Goal: Information Seeking & Learning: Learn about a topic

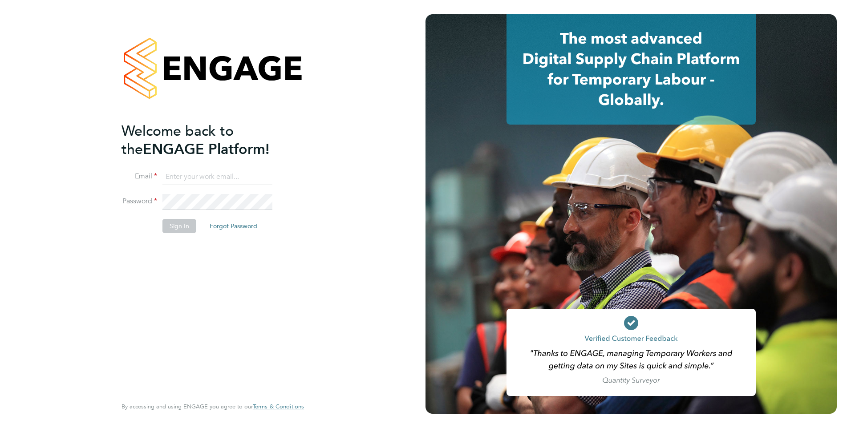
type input "[EMAIL_ADDRESS][DOMAIN_NAME]"
click at [183, 232] on button "Sign In" at bounding box center [179, 226] width 34 height 14
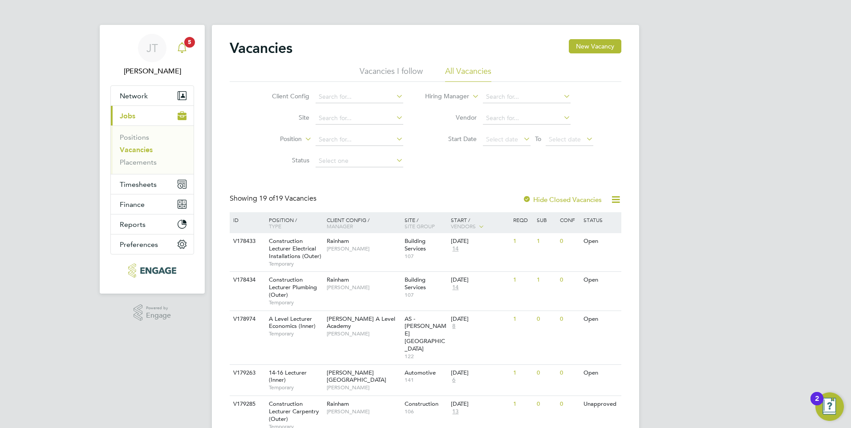
click at [179, 48] on icon "Main navigation" at bounding box center [182, 47] width 11 height 11
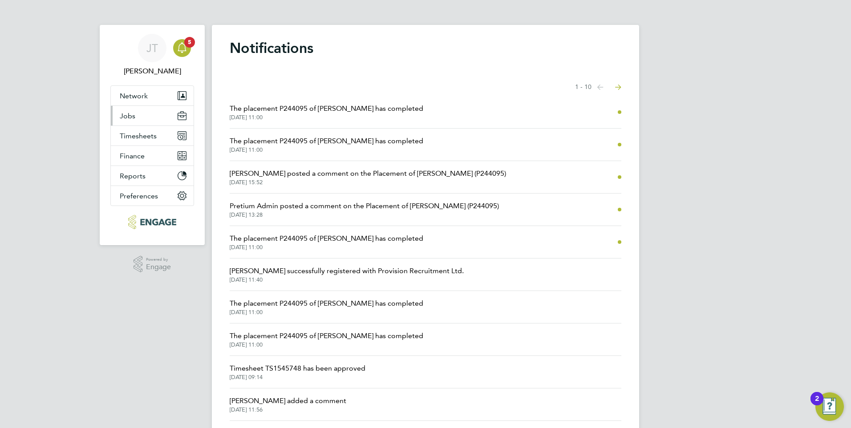
click at [141, 116] on button "Jobs" at bounding box center [152, 116] width 83 height 20
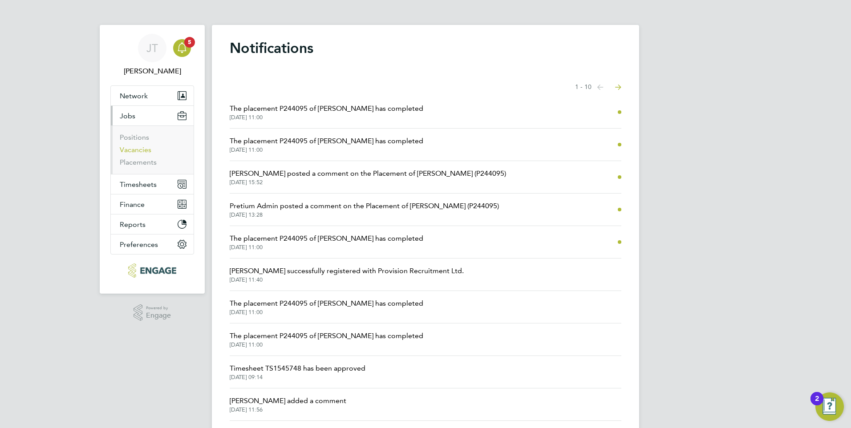
click at [144, 153] on link "Vacancies" at bounding box center [136, 149] width 32 height 8
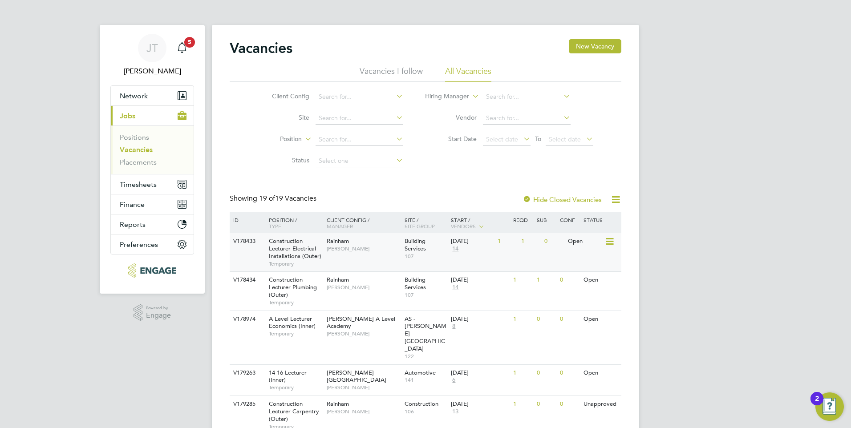
click at [306, 250] on span "Construction Lecturer Electrical Installations (Outer)" at bounding box center [295, 248] width 52 height 23
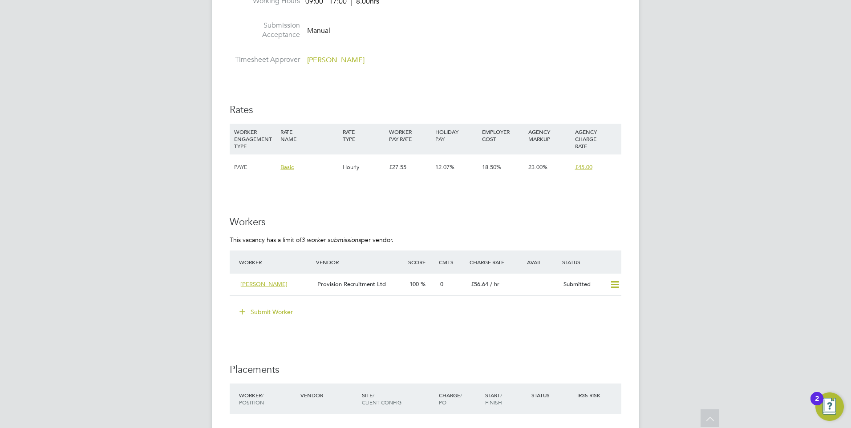
scroll to position [1468, 0]
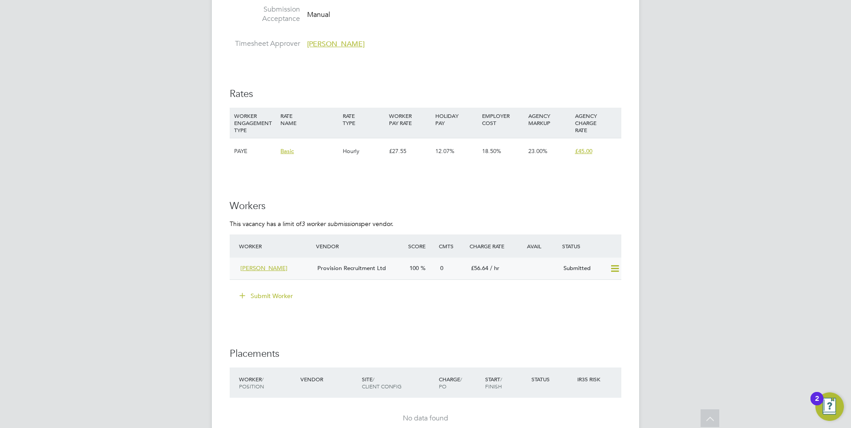
click at [612, 270] on icon at bounding box center [614, 268] width 11 height 7
click at [594, 201] on h3 "Workers" at bounding box center [425, 206] width 391 height 13
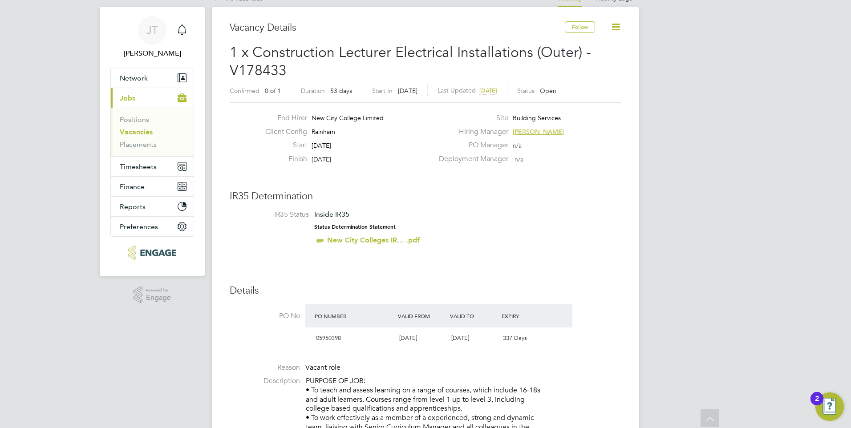
scroll to position [0, 0]
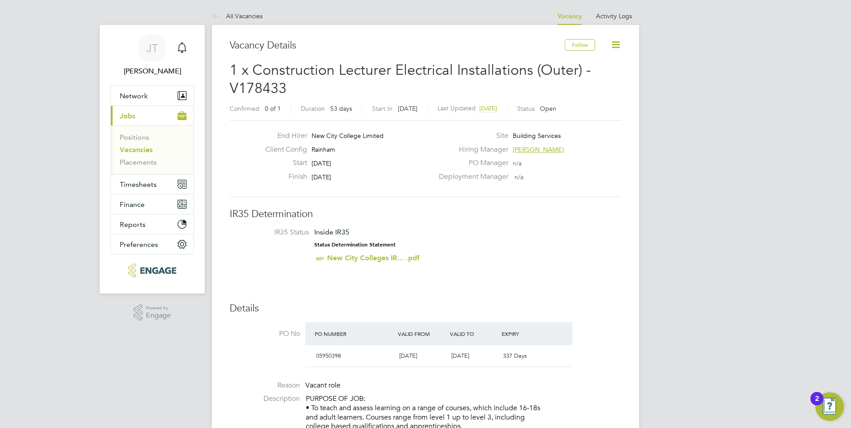
click at [139, 148] on link "Vacancies" at bounding box center [136, 149] width 33 height 8
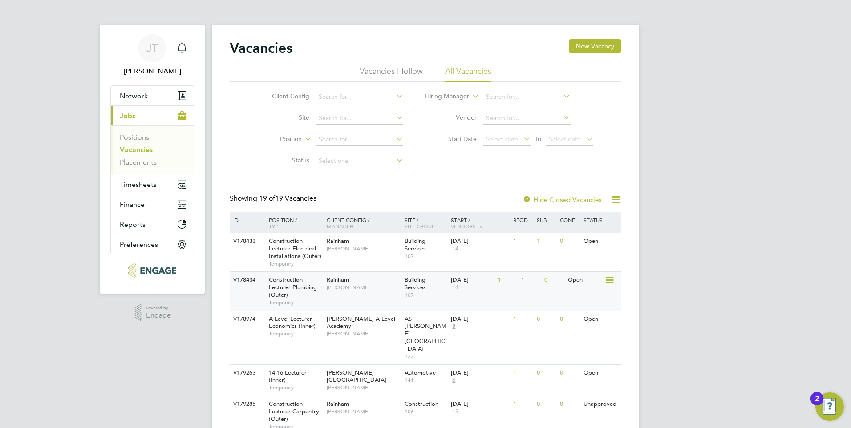
click at [282, 280] on span "Construction Lecturer Plumbing (Outer)" at bounding box center [293, 287] width 48 height 23
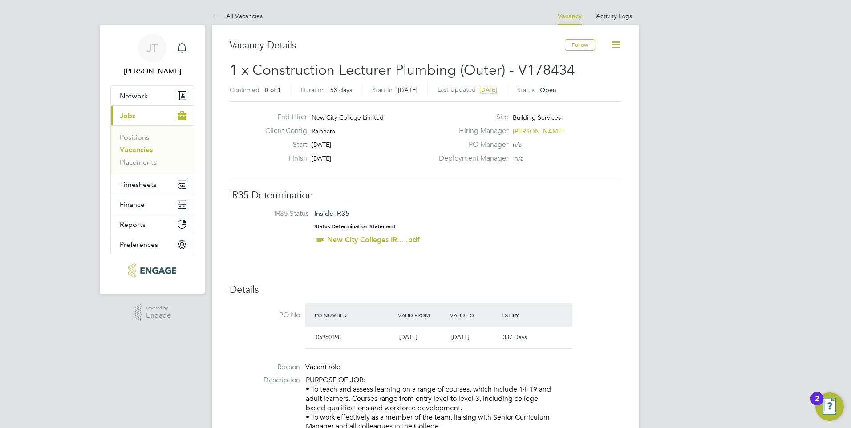
click at [136, 148] on link "Vacancies" at bounding box center [136, 149] width 33 height 8
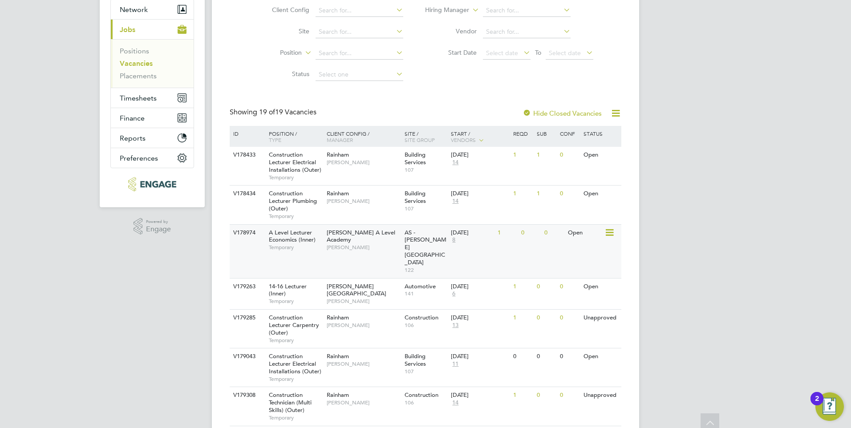
scroll to position [89, 0]
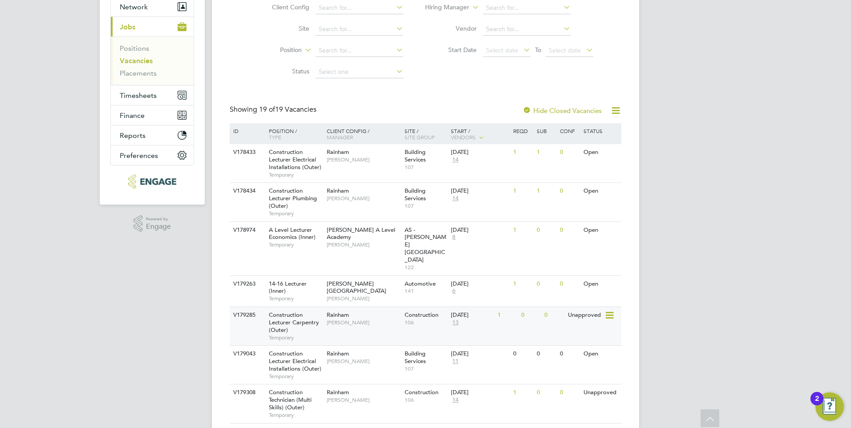
click at [351, 319] on span "[PERSON_NAME]" at bounding box center [363, 322] width 73 height 7
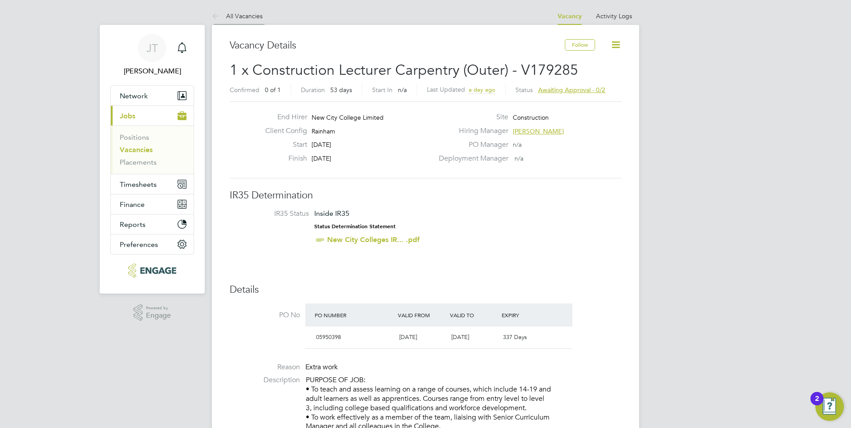
click at [236, 16] on link "All Vacancies" at bounding box center [237, 16] width 51 height 8
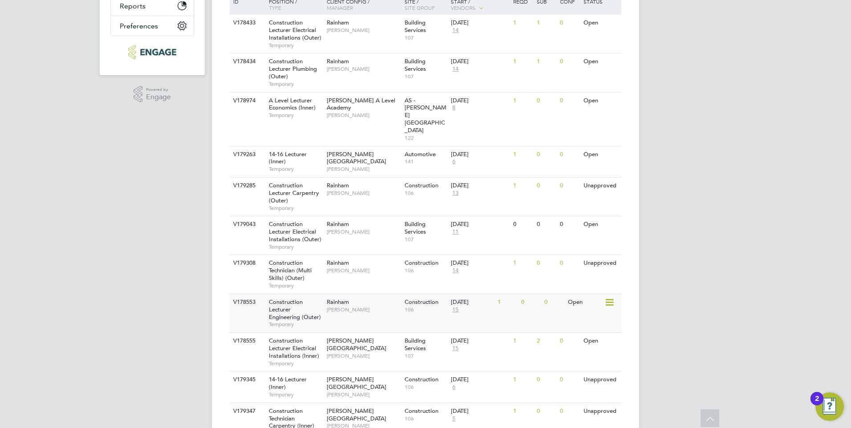
scroll to position [129, 0]
